Goal: Obtain resource: Download file/media

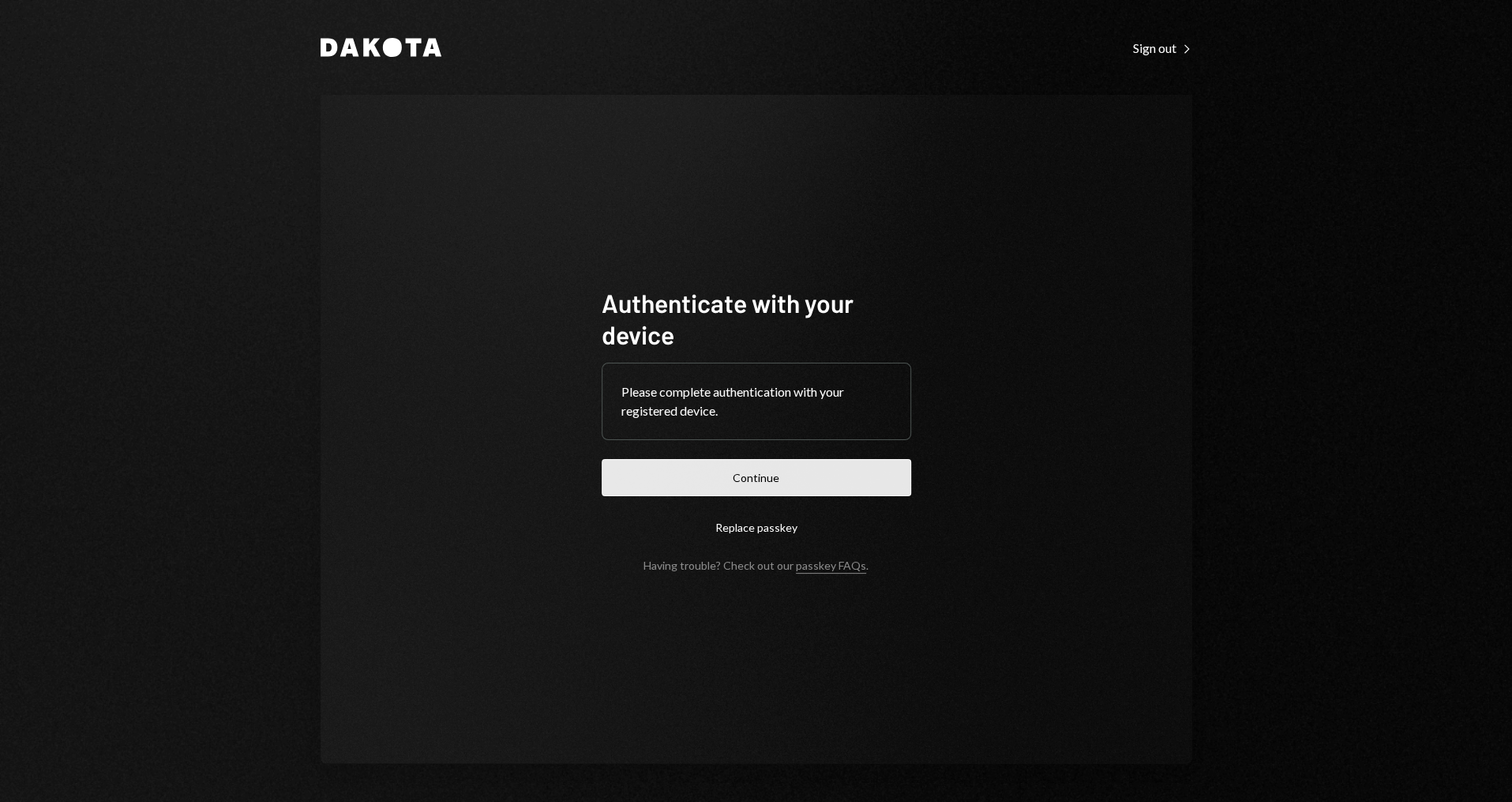
click at [680, 478] on button "Continue" at bounding box center [757, 478] width 309 height 37
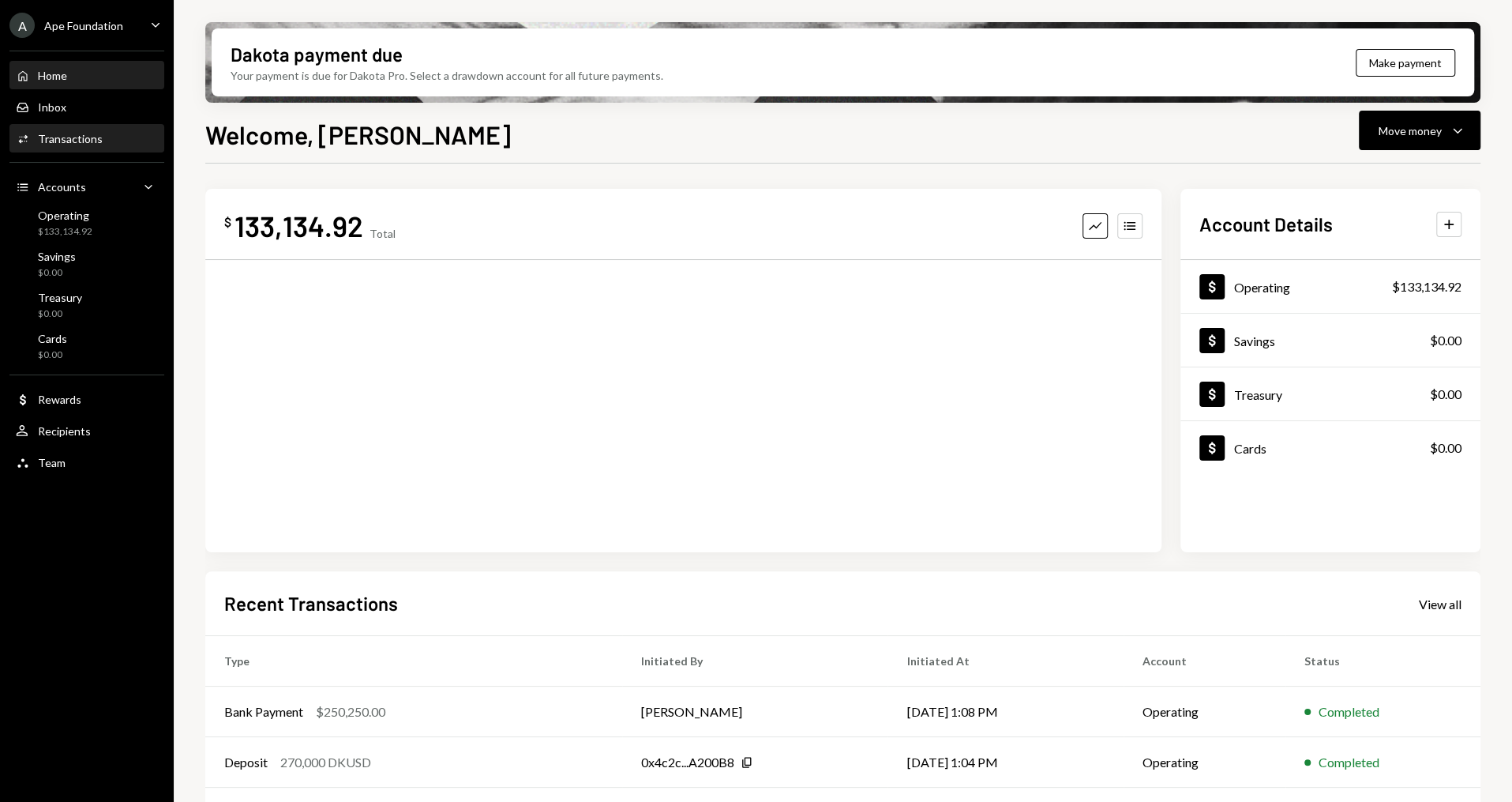
click at [94, 148] on div "Activities Transactions" at bounding box center [87, 139] width 142 height 27
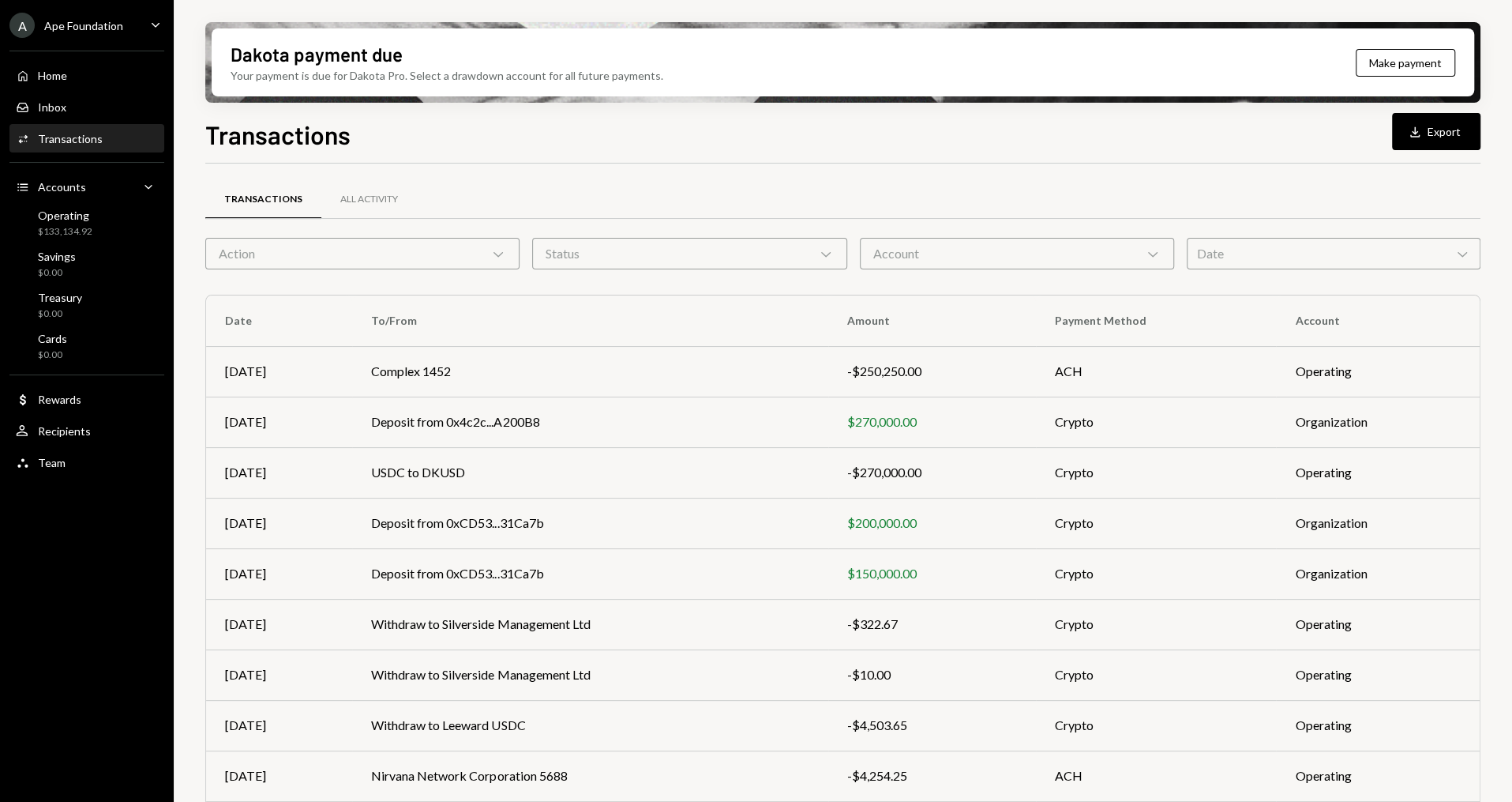
click at [101, 29] on div "Ape Foundation" at bounding box center [84, 26] width 79 height 13
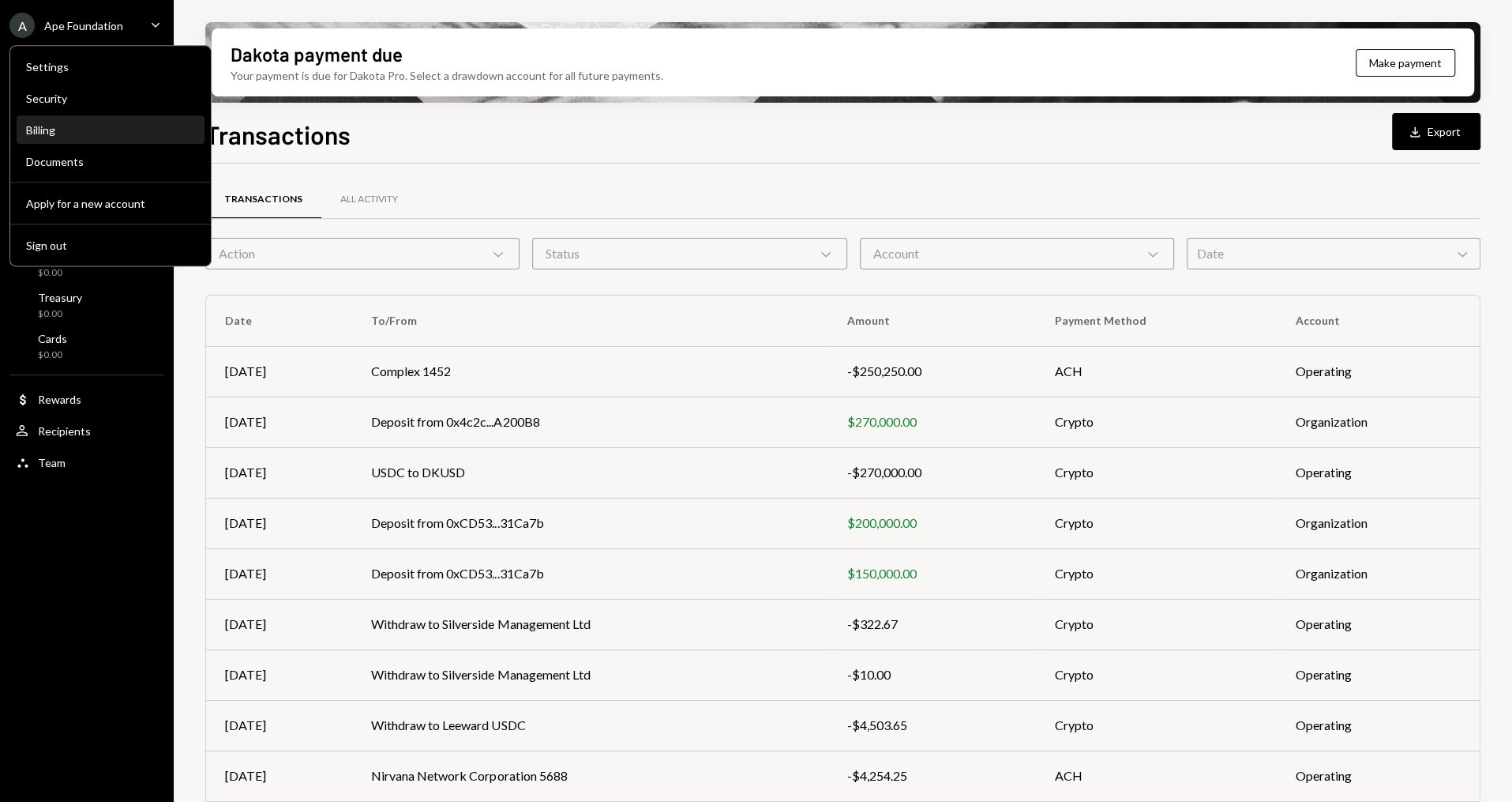
click at [95, 140] on div "Billing" at bounding box center [110, 130] width 169 height 27
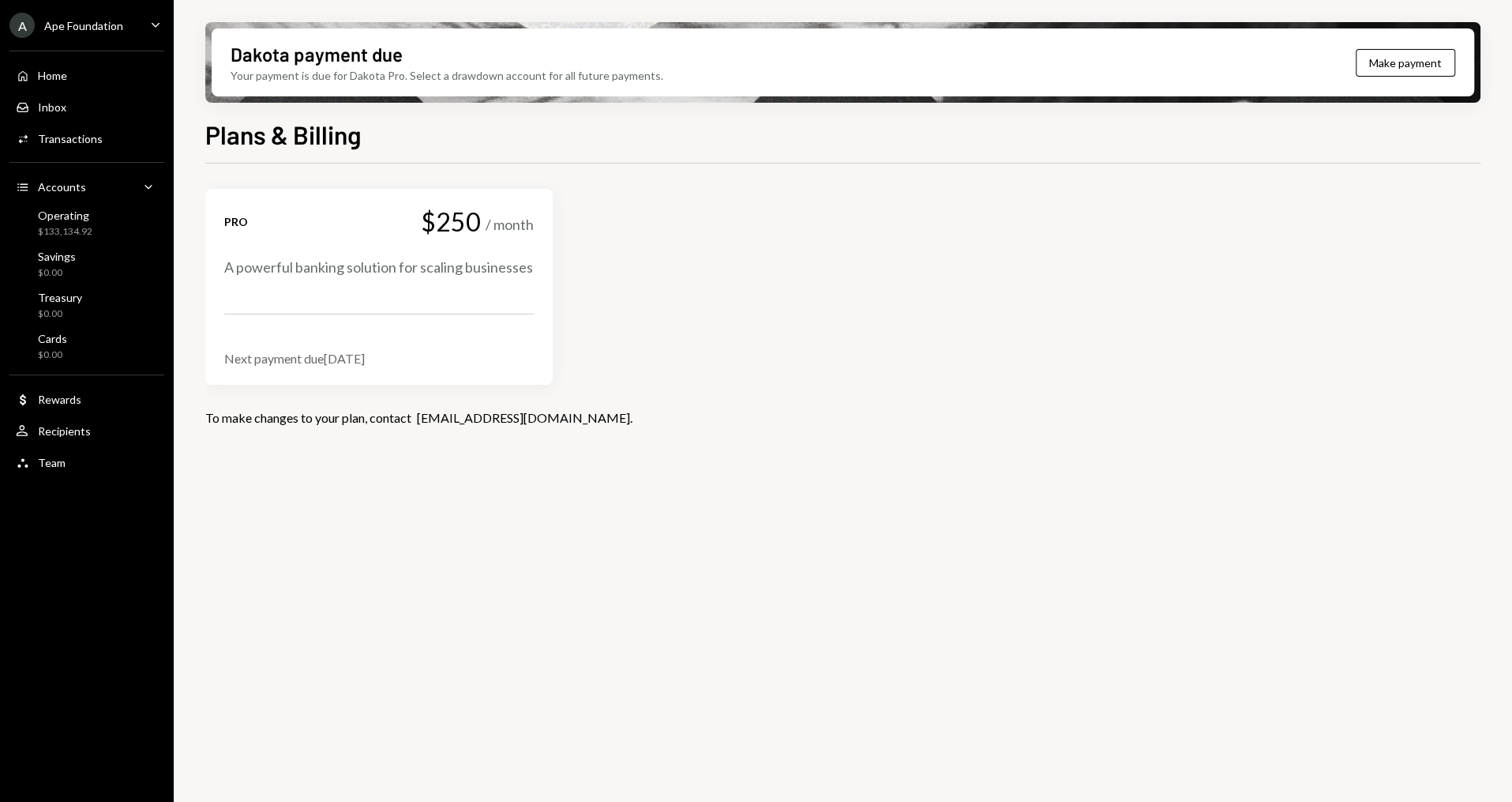
click at [120, 37] on div "A Ape Foundation" at bounding box center [66, 25] width 114 height 25
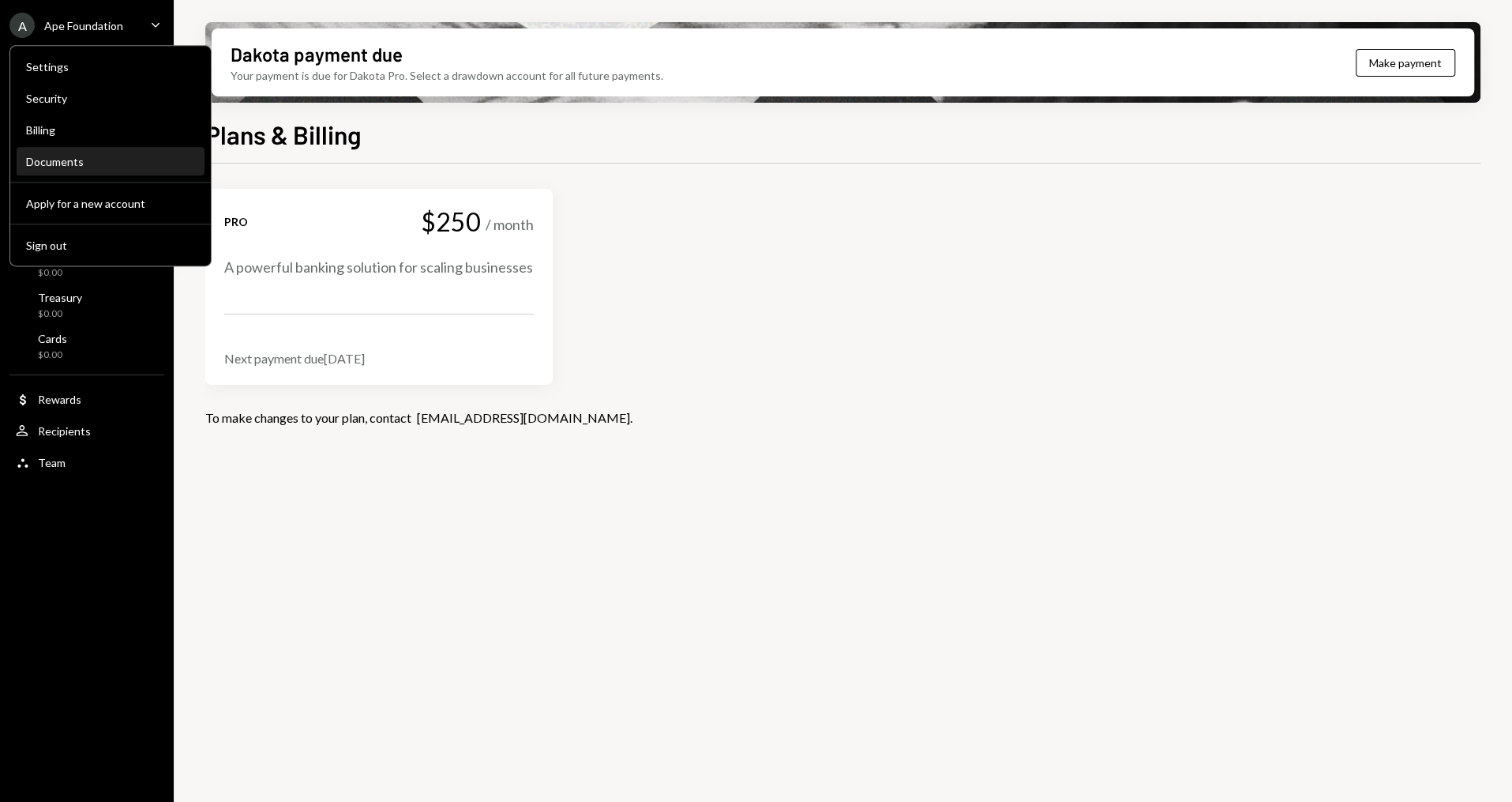
click at [94, 156] on div "Documents" at bounding box center [110, 161] width 169 height 13
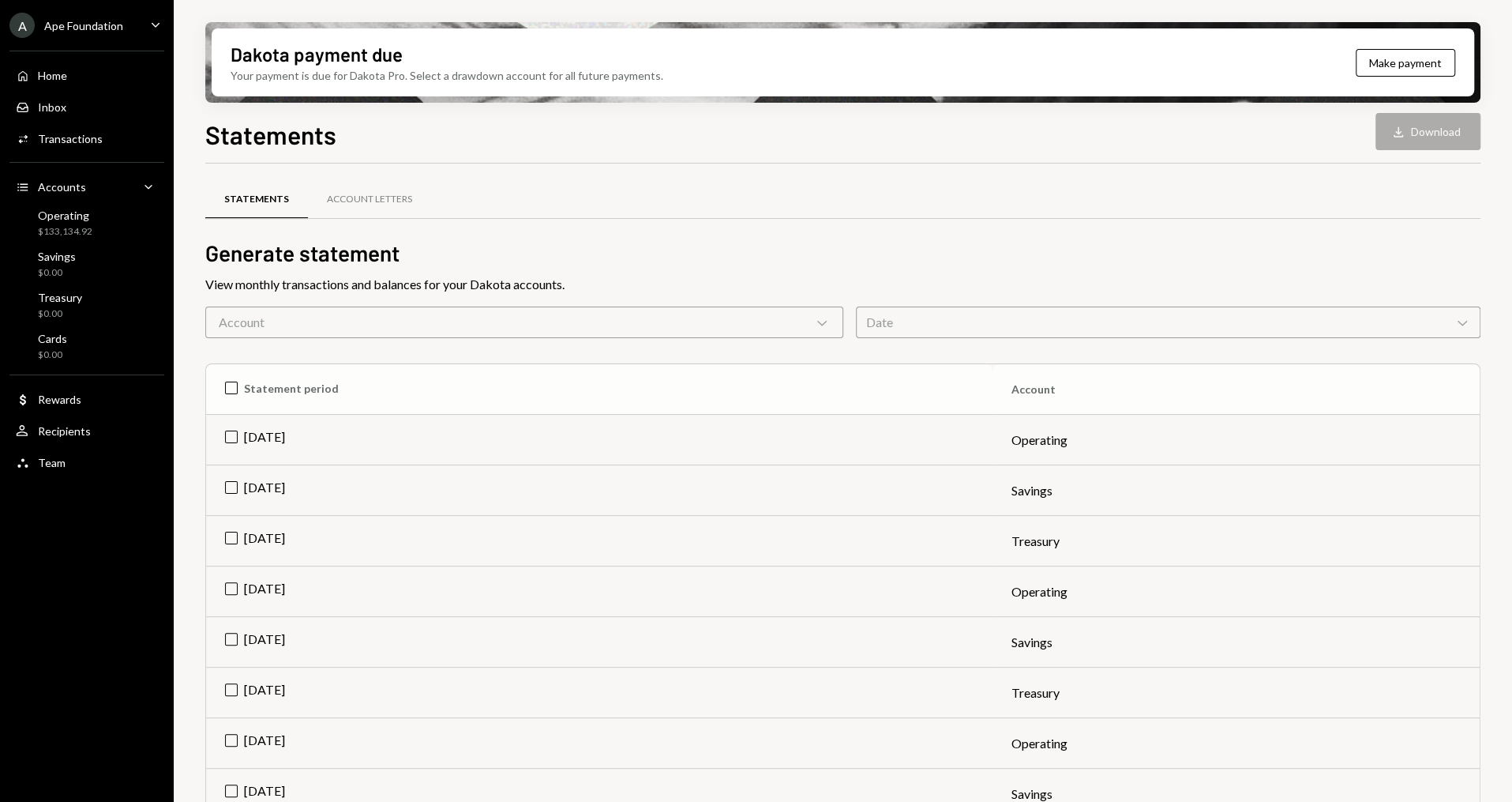
click at [240, 391] on th "Statement period" at bounding box center [599, 389] width 787 height 50
click at [1412, 147] on button "Download Download (21)" at bounding box center [1418, 131] width 126 height 37
